Goal: Check status: Check status

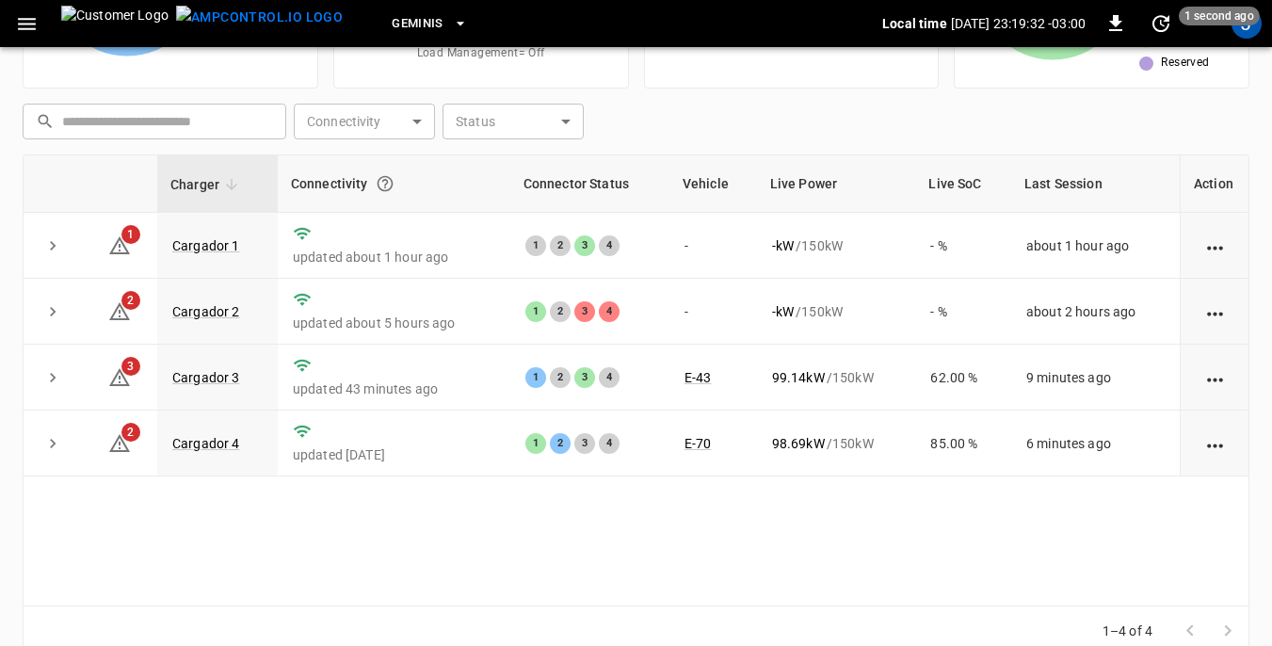
scroll to position [254, 0]
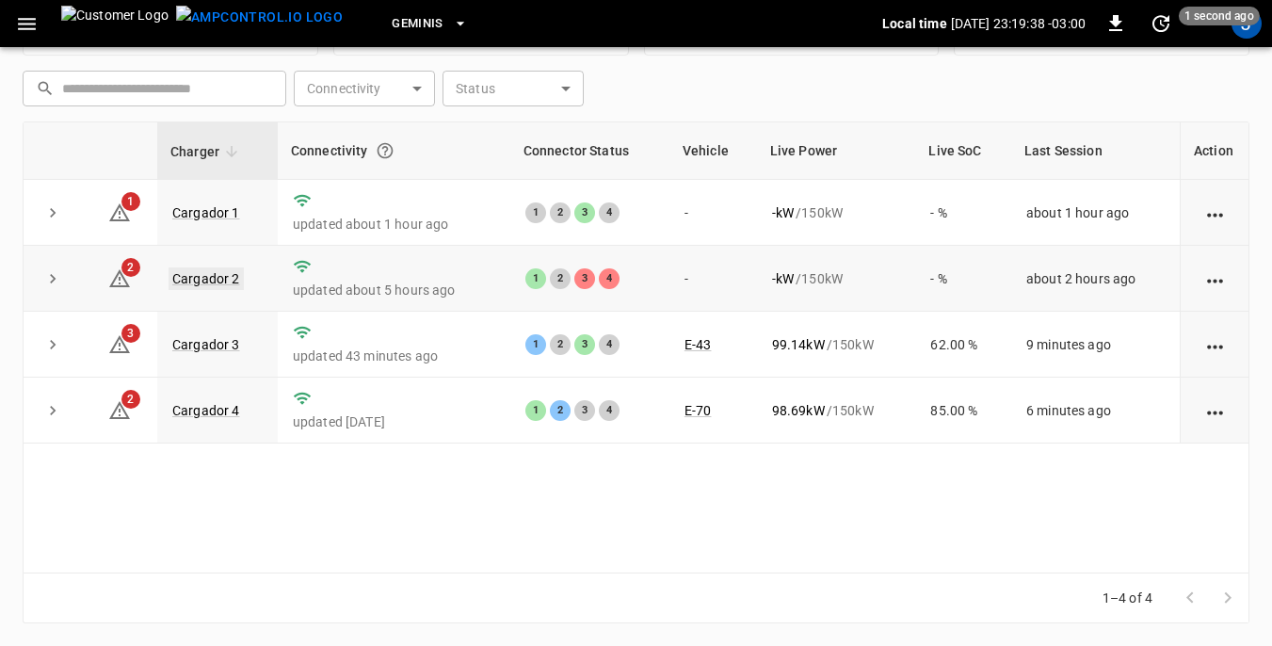
click at [201, 276] on link "Cargador 2" at bounding box center [206, 278] width 75 height 23
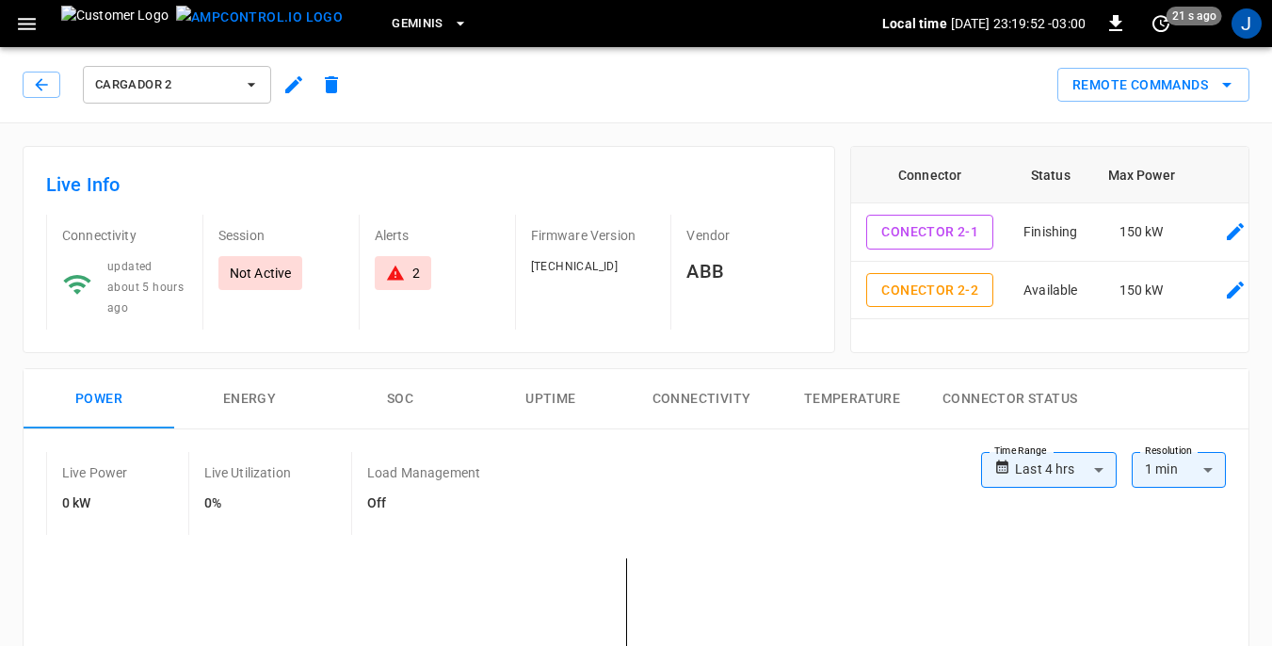
click at [250, 85] on icon "button" at bounding box center [252, 85] width 8 height 4
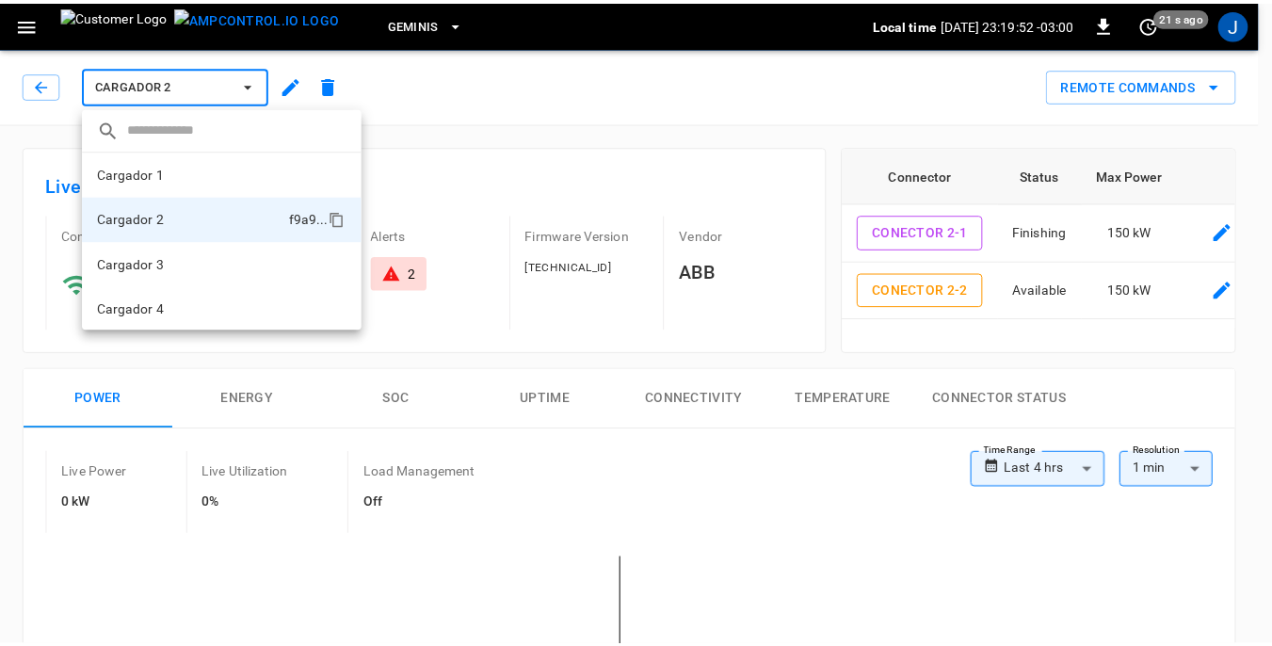
scroll to position [2, 0]
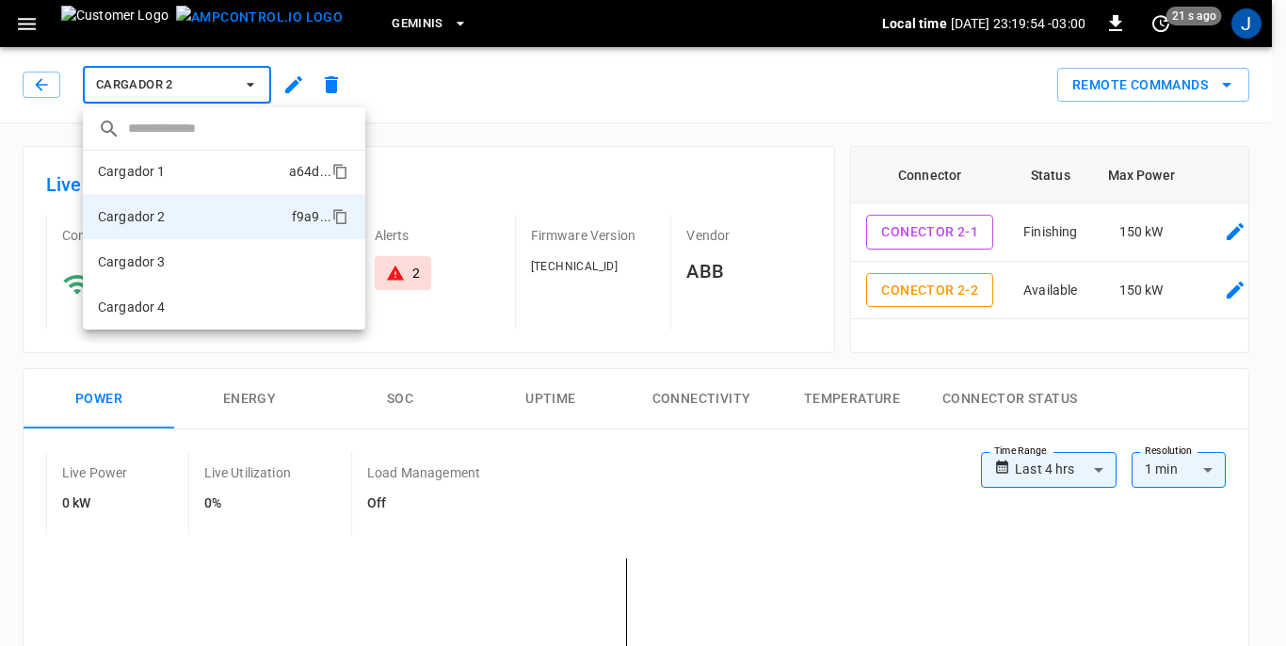
click at [159, 170] on p "Cargador 1" at bounding box center [132, 171] width 68 height 19
